Goal: Information Seeking & Learning: Learn about a topic

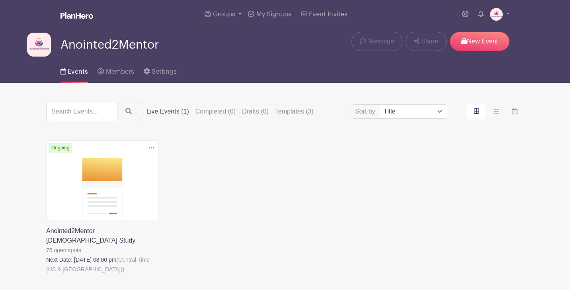
click at [46, 274] on link at bounding box center [46, 274] width 0 height 0
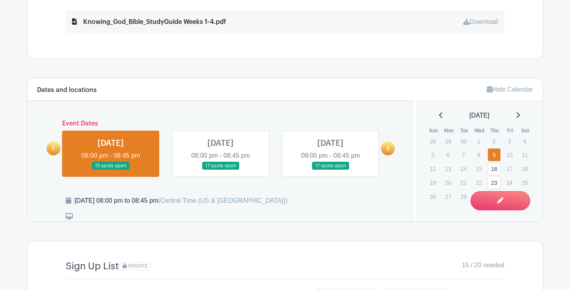
scroll to position [453, 0]
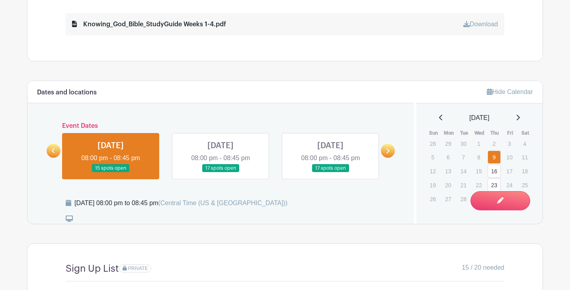
click at [387, 148] on icon at bounding box center [387, 151] width 4 height 6
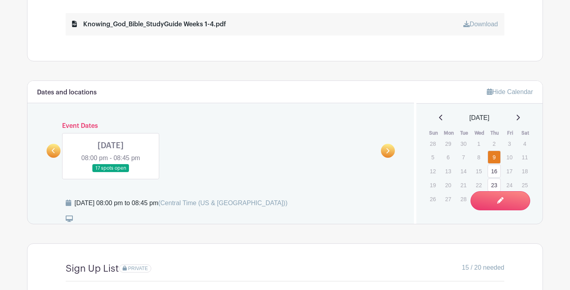
click at [52, 148] on icon at bounding box center [54, 151] width 4 height 6
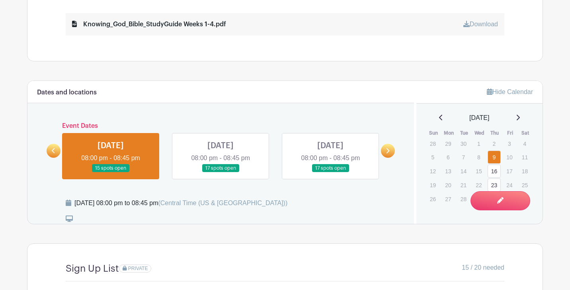
click at [220, 172] on link at bounding box center [220, 172] width 0 height 0
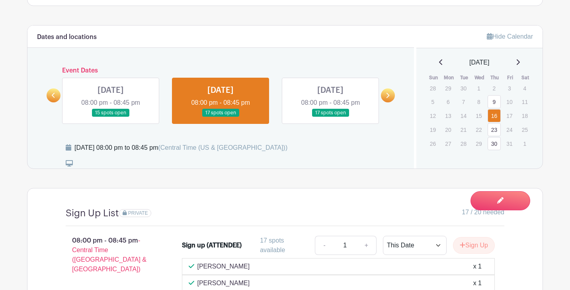
scroll to position [505, 0]
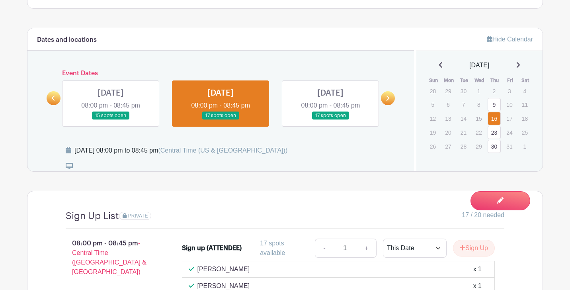
click at [111, 120] on link at bounding box center [111, 120] width 0 height 0
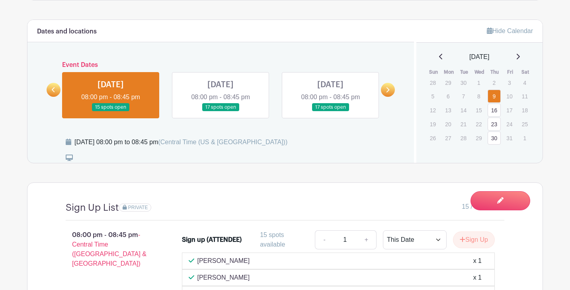
scroll to position [508, 0]
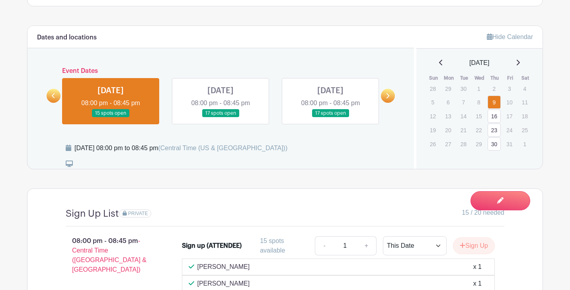
click at [330, 117] on link at bounding box center [330, 117] width 0 height 0
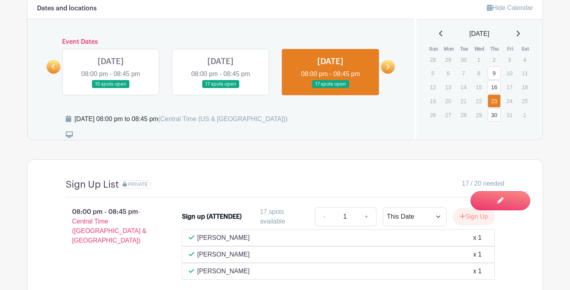
scroll to position [514, 0]
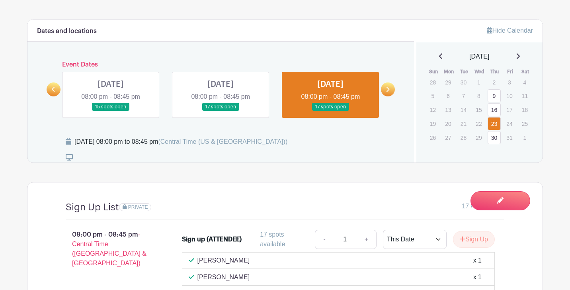
click at [385, 86] on icon at bounding box center [387, 89] width 4 height 6
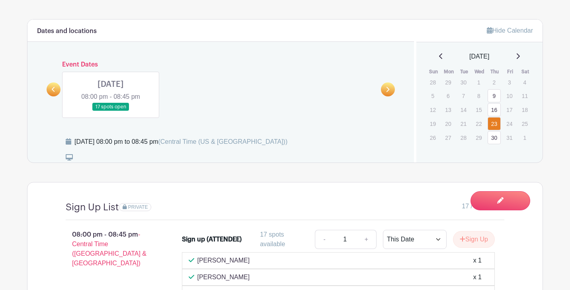
click at [111, 111] on link at bounding box center [111, 111] width 0 height 0
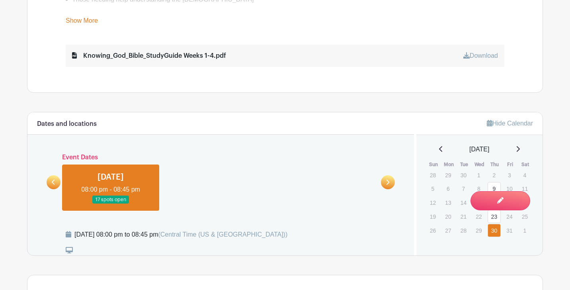
scroll to position [410, 0]
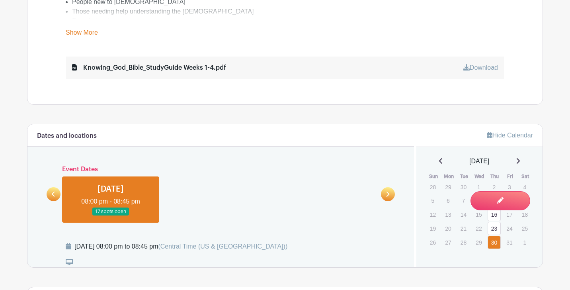
click at [51, 189] on link at bounding box center [54, 194] width 14 height 14
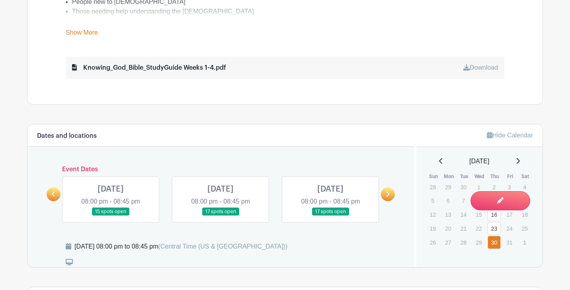
click at [51, 189] on link at bounding box center [54, 194] width 14 height 14
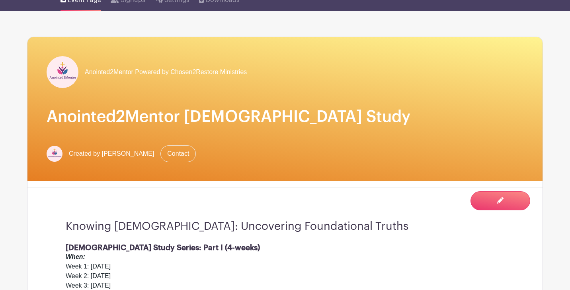
scroll to position [0, 0]
